Goal: Task Accomplishment & Management: Manage account settings

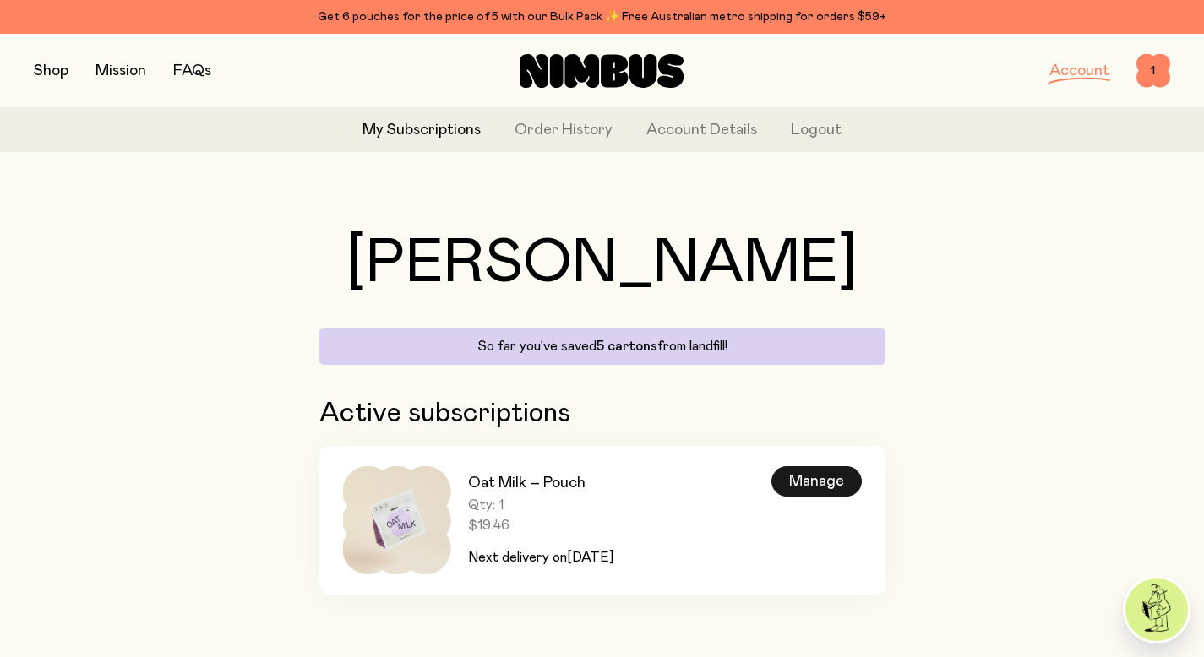
click at [791, 491] on div "Manage" at bounding box center [816, 481] width 90 height 30
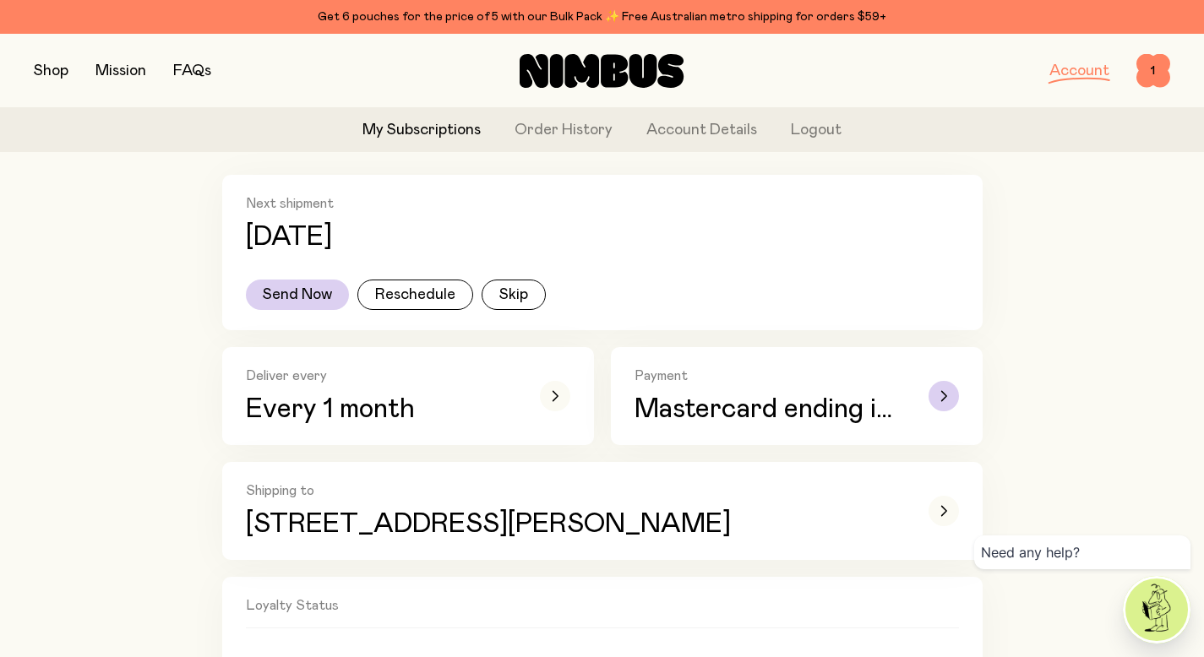
scroll to position [267, 0]
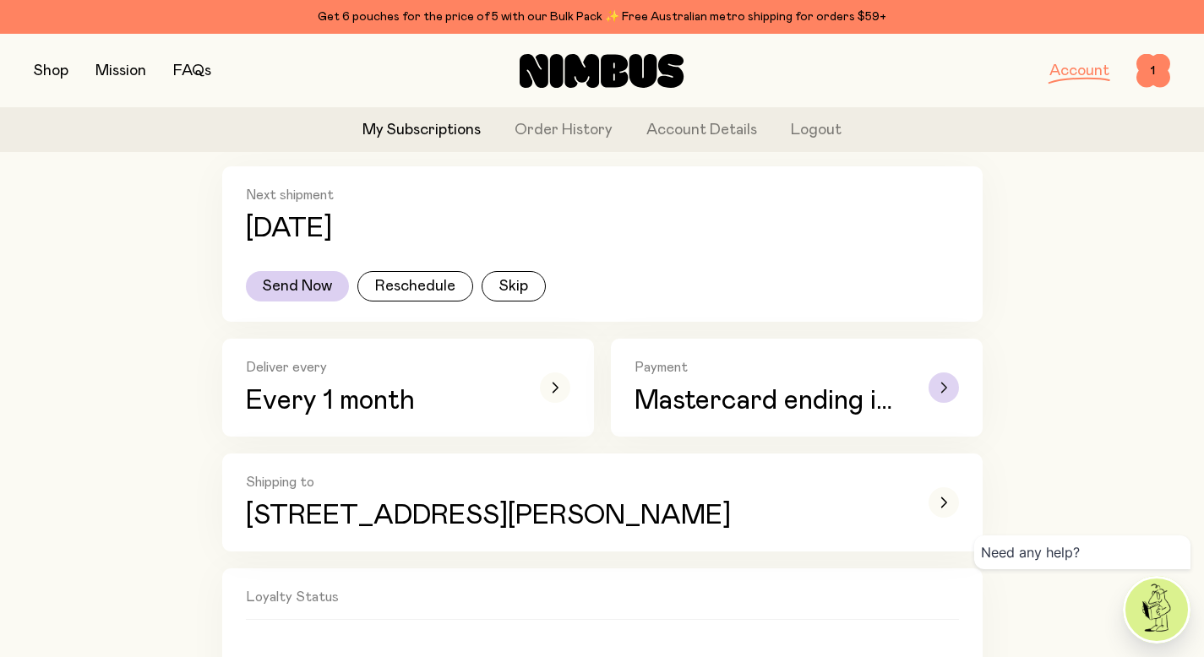
click at [952, 392] on div "button" at bounding box center [943, 388] width 30 height 30
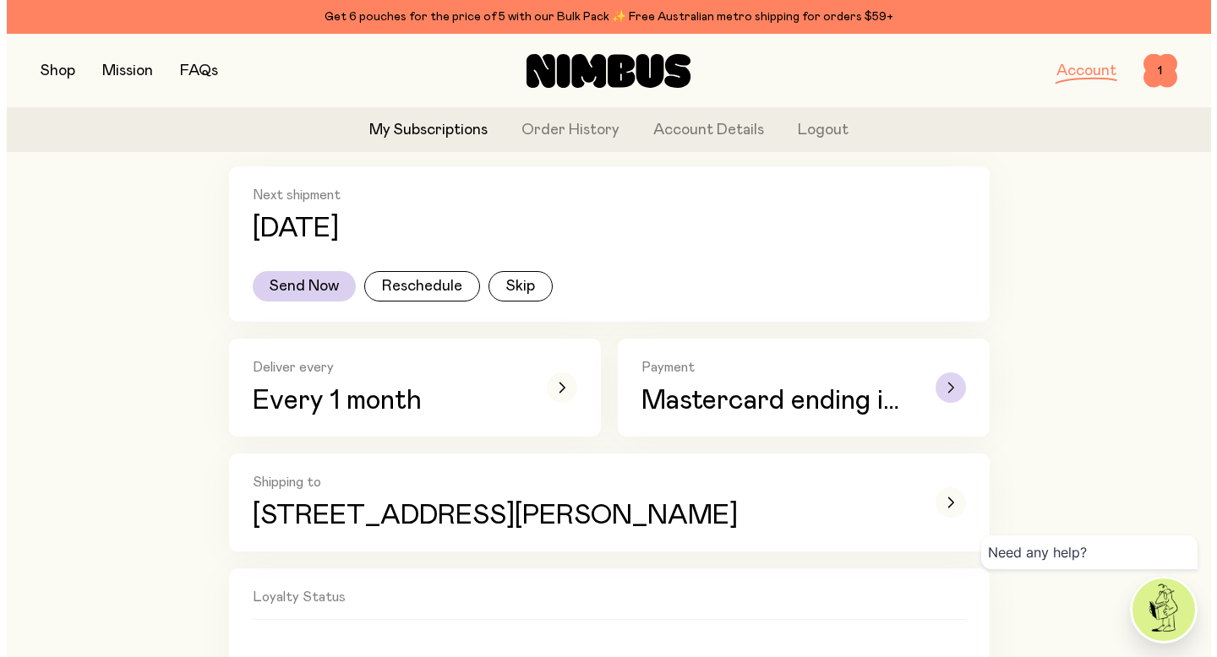
scroll to position [0, 0]
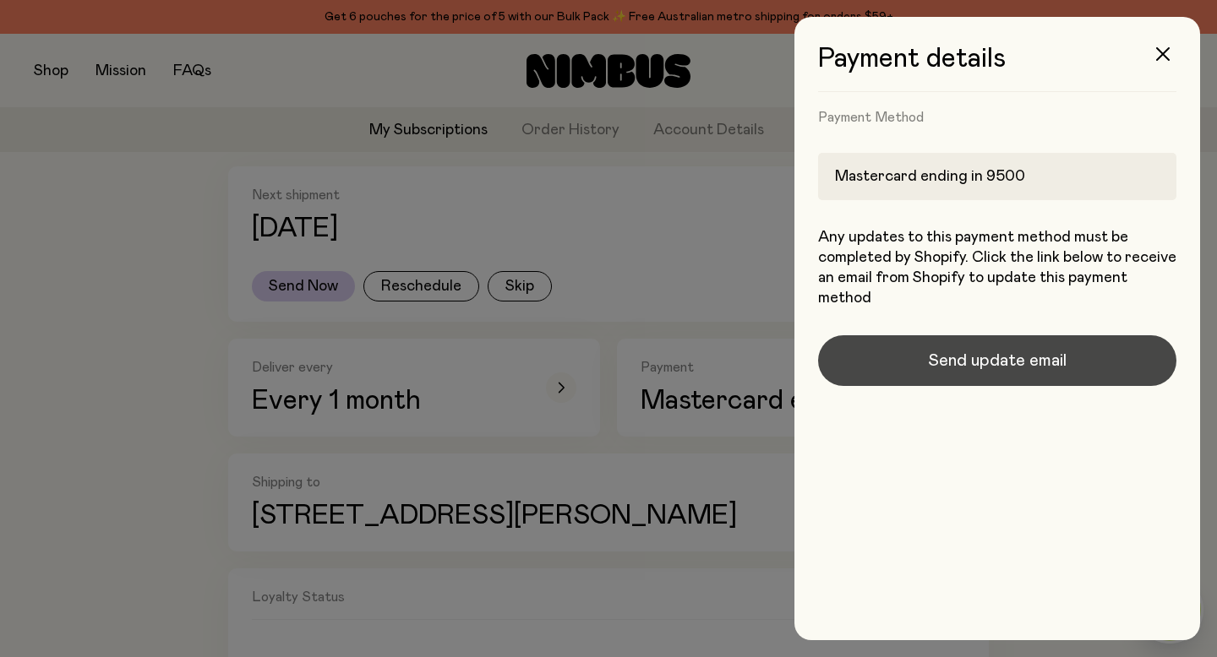
click at [998, 361] on span "Send update email" at bounding box center [997, 361] width 139 height 24
